Goal: Navigation & Orientation: Find specific page/section

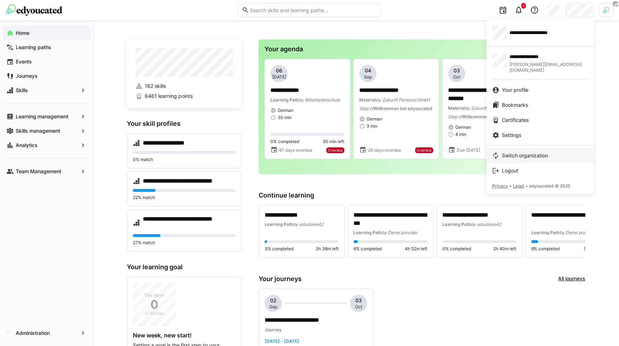
click at [530, 152] on span "Switch organization" at bounding box center [525, 155] width 46 height 7
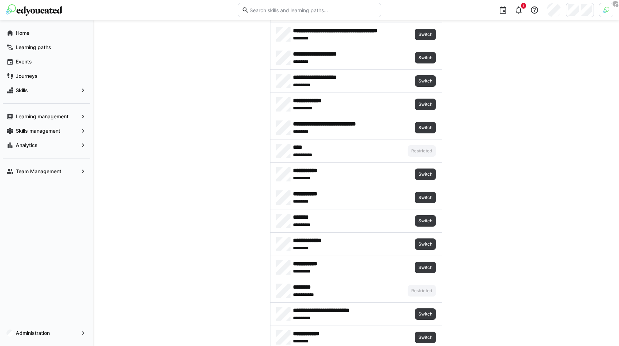
scroll to position [145, 0]
click at [604, 13] on img at bounding box center [606, 10] width 6 height 6
click at [604, 13] on div at bounding box center [309, 173] width 619 height 346
click at [604, 13] on img at bounding box center [606, 10] width 6 height 6
click at [529, 82] on span "Activate" at bounding box center [525, 84] width 18 height 6
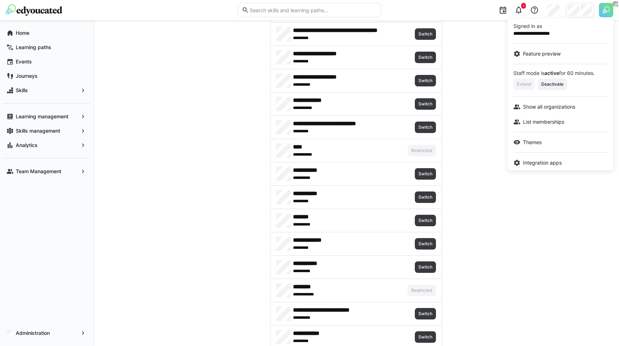
click at [530, 171] on div at bounding box center [309, 173] width 619 height 346
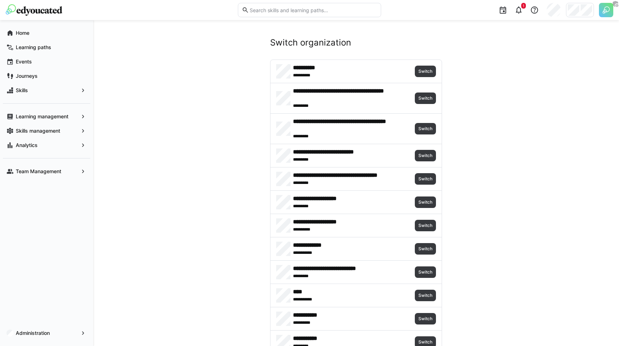
scroll to position [235, 0]
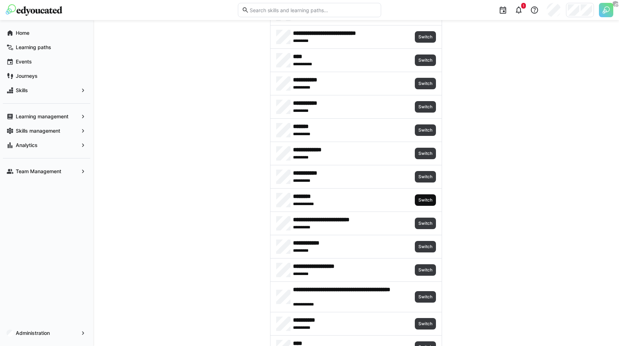
click at [431, 200] on span "Switch" at bounding box center [424, 200] width 15 height 6
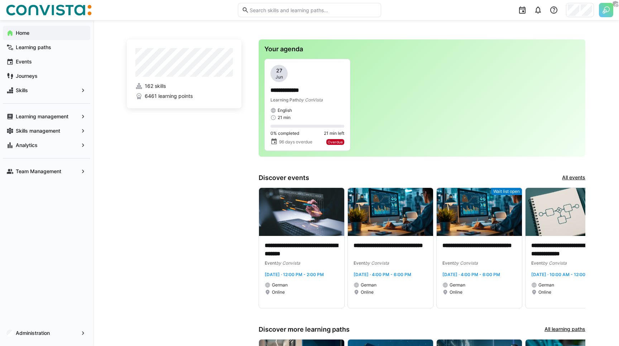
click at [164, 217] on app-home-left "162 skills 6461 learning points" at bounding box center [184, 252] width 115 height 427
click at [0, 0] on app-navigation-label "Events" at bounding box center [0, 0] width 0 height 0
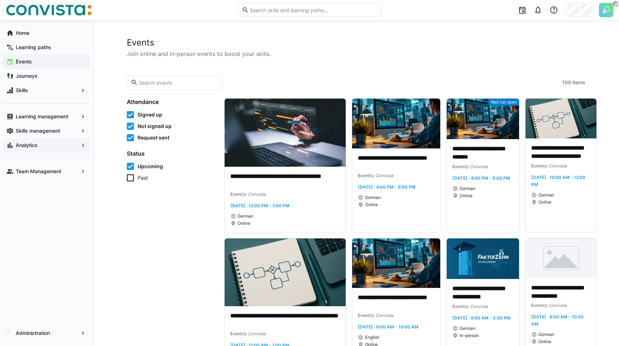
click at [0, 0] on app-navigation-label "Analytics" at bounding box center [0, 0] width 0 height 0
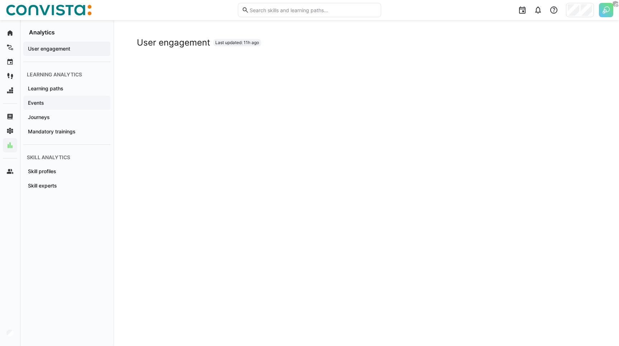
click at [68, 108] on div "Events" at bounding box center [66, 103] width 87 height 14
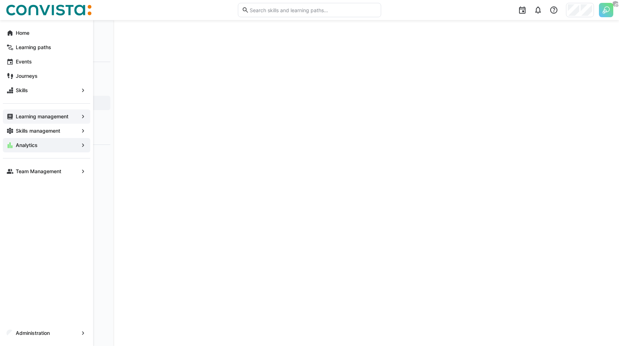
click at [13, 121] on div "Learning management" at bounding box center [46, 116] width 87 height 14
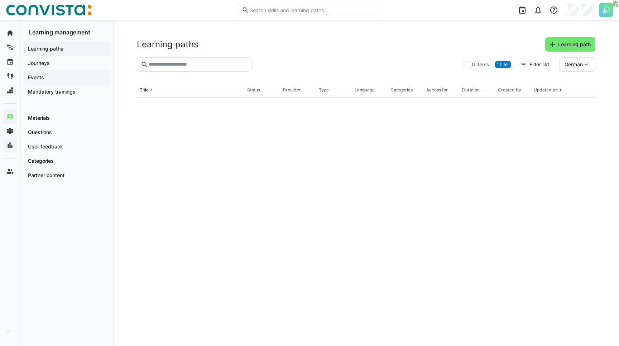
click at [0, 0] on app-navigation-label "Events" at bounding box center [0, 0] width 0 height 0
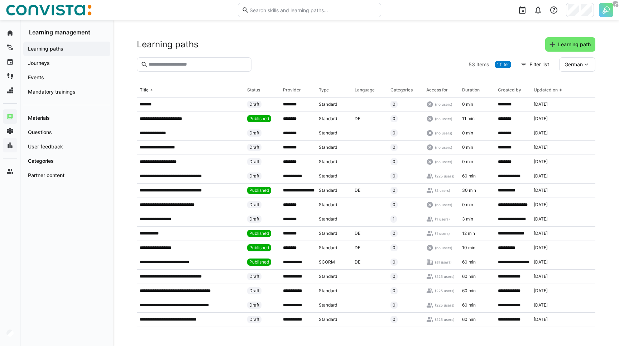
click at [182, 65] on input "text" at bounding box center [198, 64] width 100 height 6
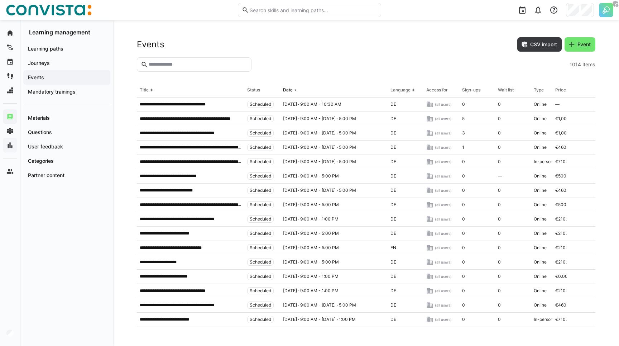
click at [182, 65] on input "text" at bounding box center [198, 64] width 100 height 6
type input "*****"
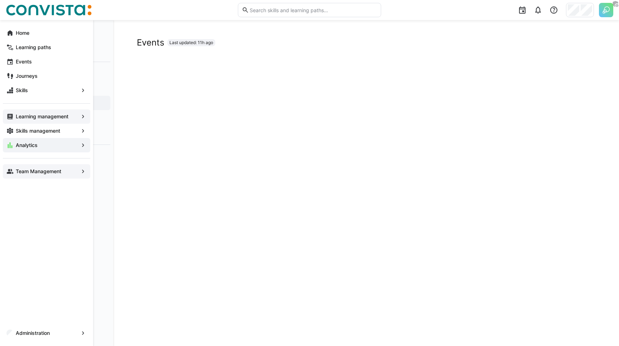
click at [0, 0] on app-navigation-label "Team Management" at bounding box center [0, 0] width 0 height 0
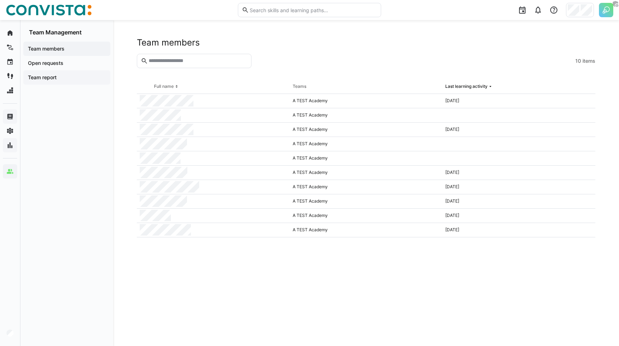
click at [61, 80] on span "Team report" at bounding box center [67, 77] width 80 height 7
